Goal: Task Accomplishment & Management: Use online tool/utility

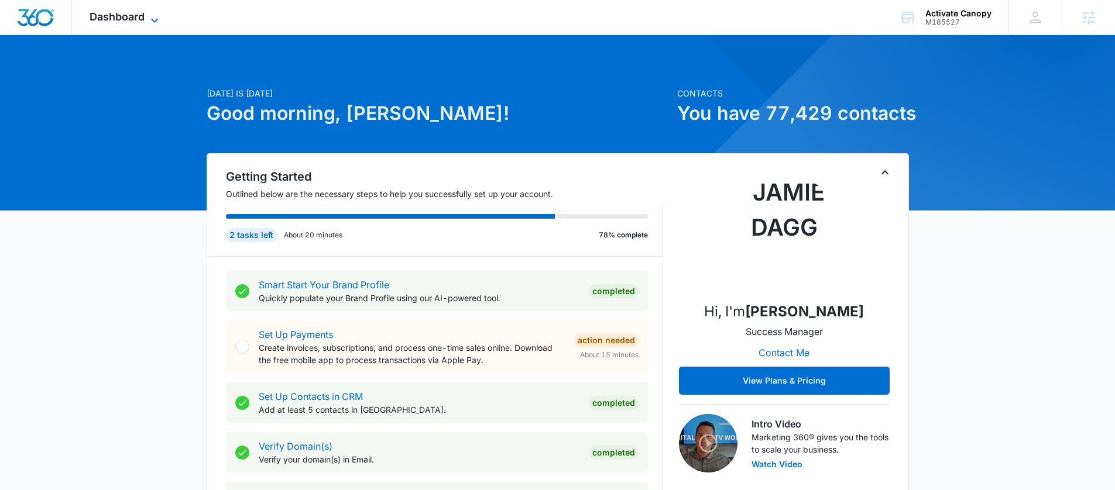
click at [134, 16] on span "Dashboard" at bounding box center [117, 17] width 55 height 12
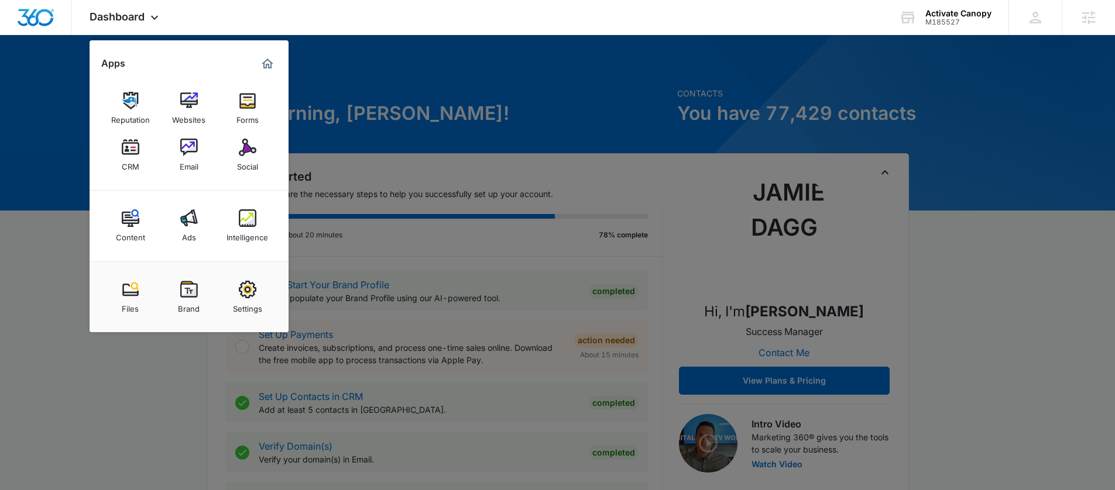
click at [415, 74] on div at bounding box center [557, 245] width 1115 height 490
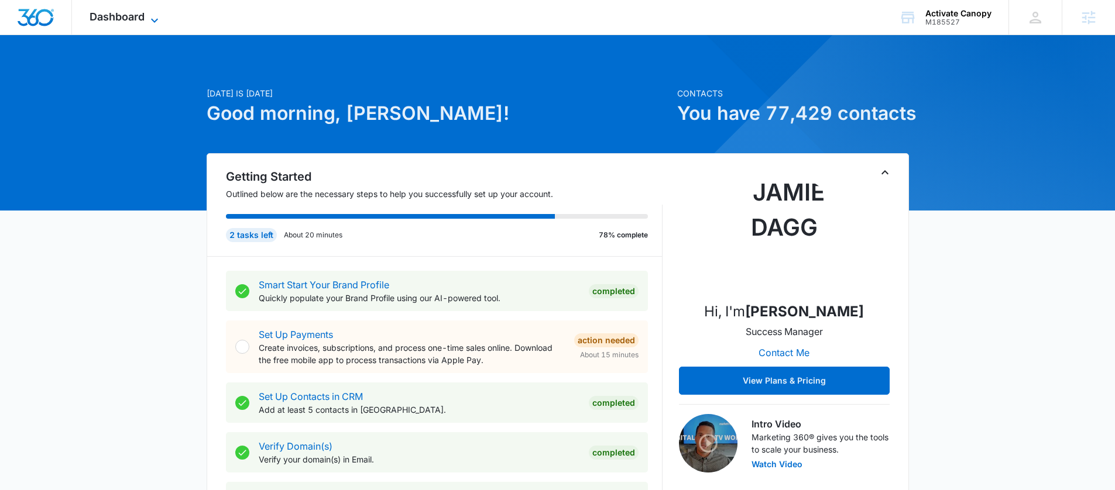
click at [154, 16] on icon at bounding box center [154, 20] width 14 height 14
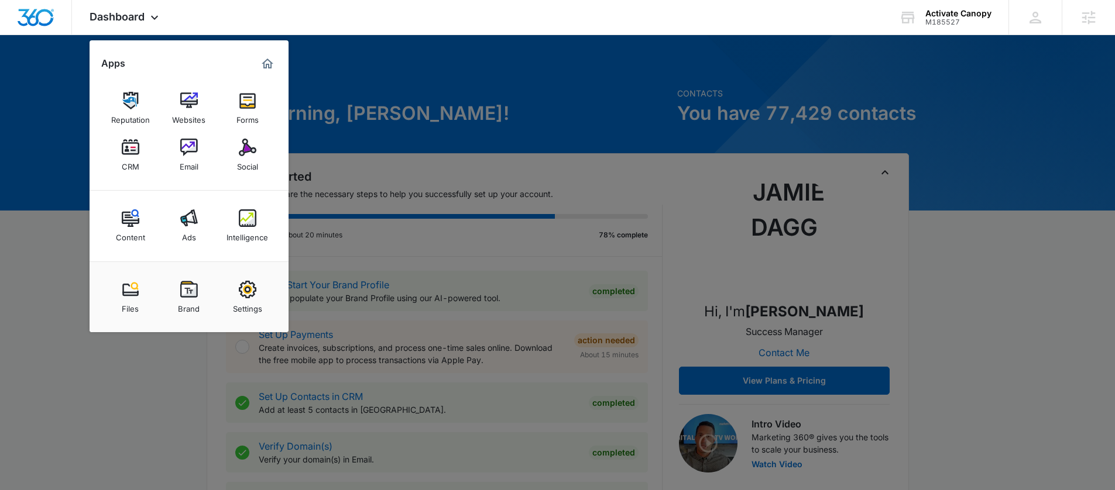
click at [187, 157] on div "Email" at bounding box center [189, 163] width 19 height 15
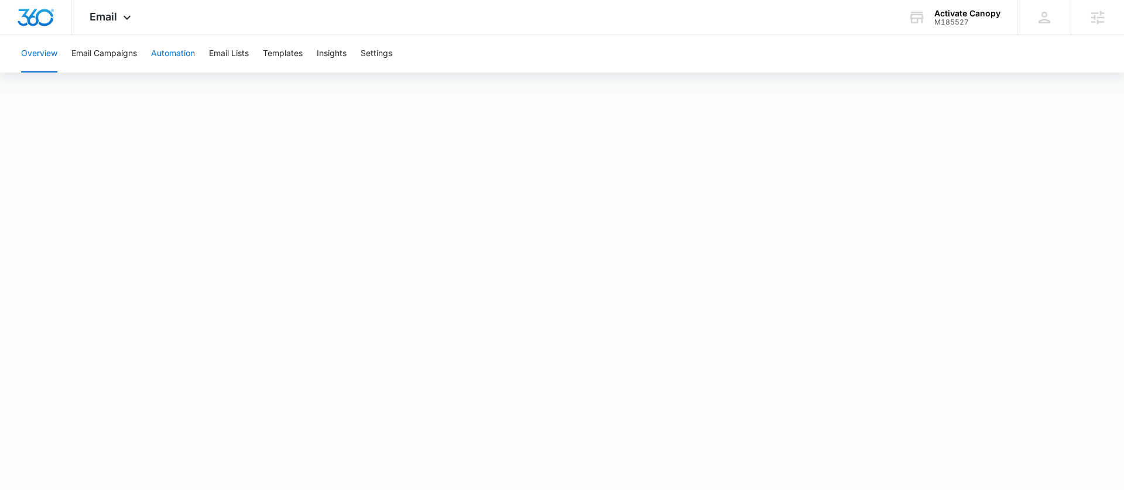
click at [190, 53] on button "Automation" at bounding box center [173, 53] width 44 height 37
